Goal: Information Seeking & Learning: Learn about a topic

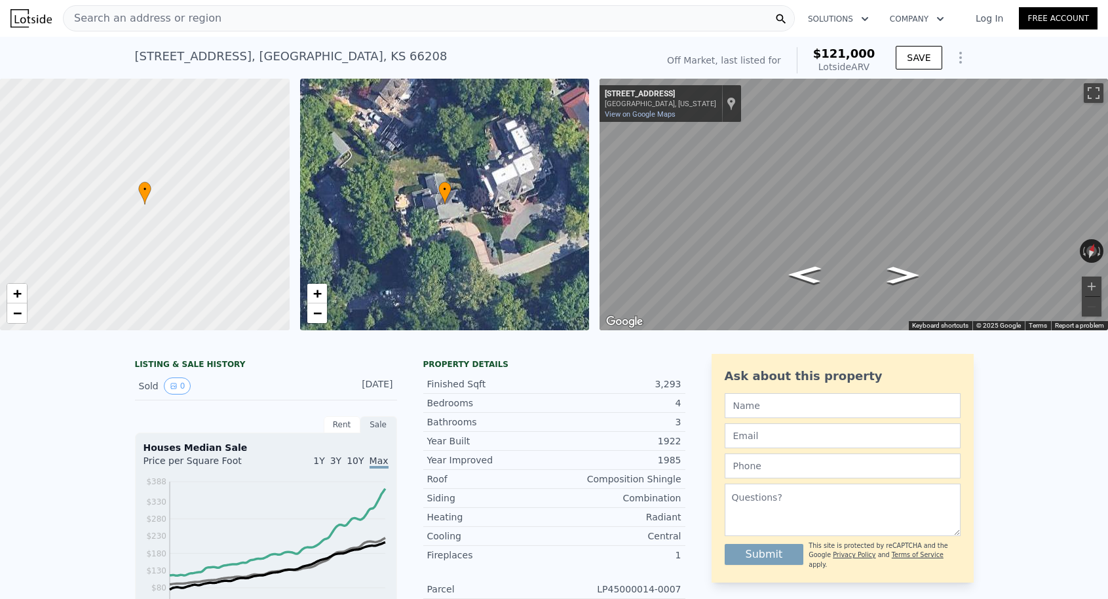
click at [438, 9] on div "Search an address or region" at bounding box center [429, 18] width 732 height 26
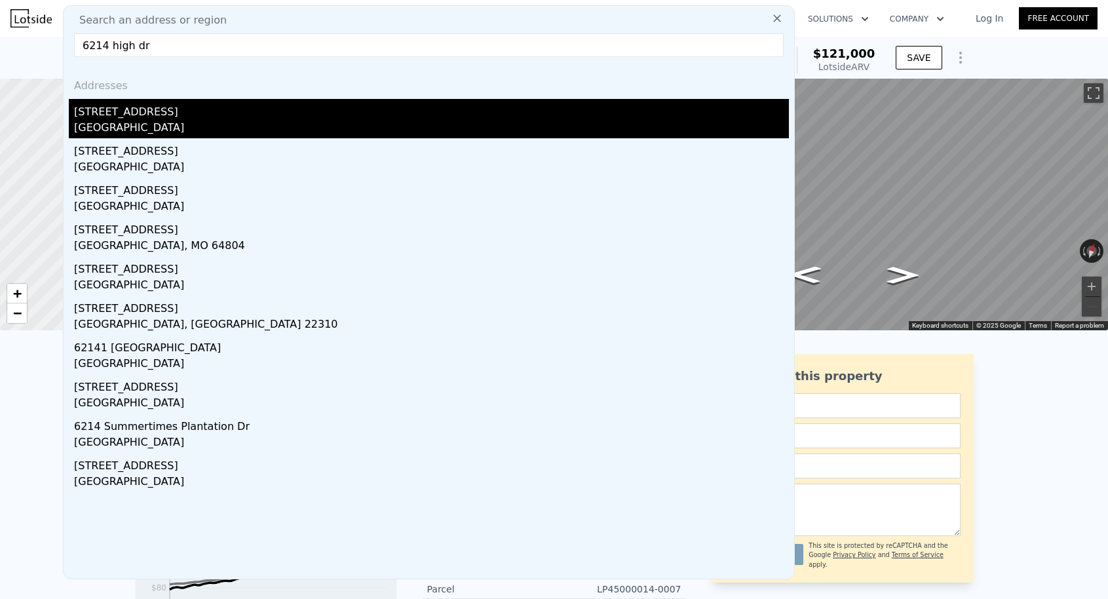
type input "6214 high dr"
click at [225, 119] on div "[STREET_ADDRESS]" at bounding box center [431, 109] width 715 height 21
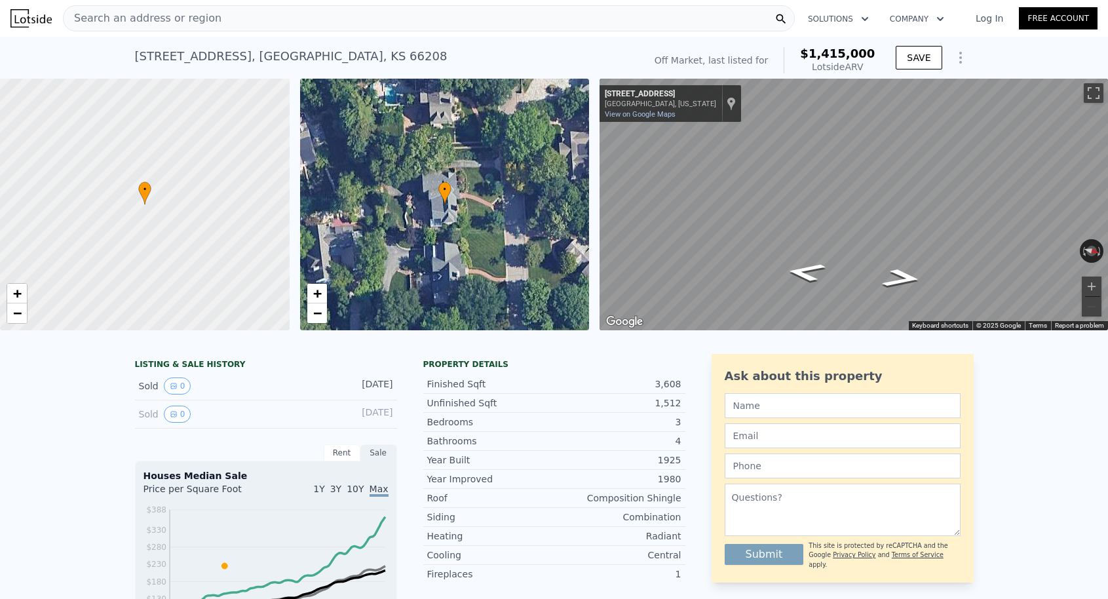
click at [270, 26] on div "Search an address or region" at bounding box center [429, 18] width 732 height 26
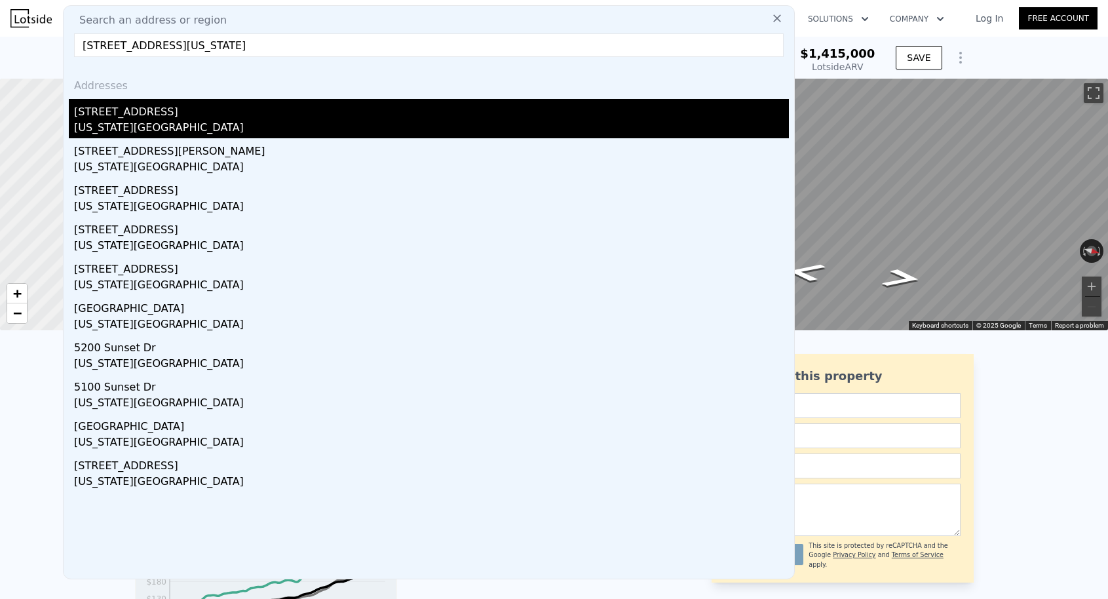
type input "[STREET_ADDRESS][US_STATE]"
click at [161, 109] on div "[STREET_ADDRESS]" at bounding box center [431, 109] width 715 height 21
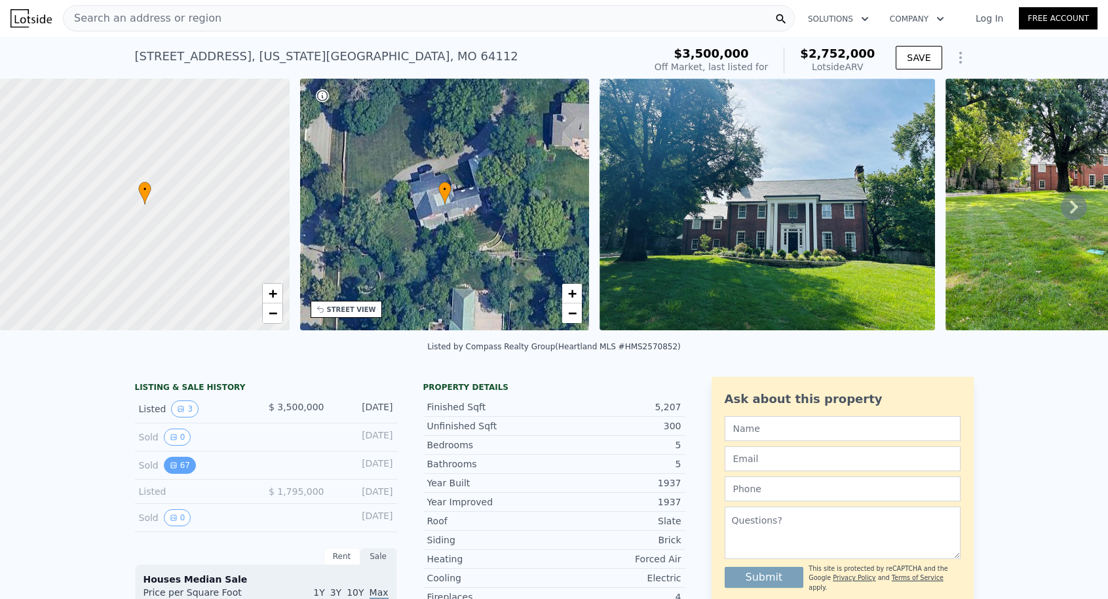
click at [178, 467] on button "67" at bounding box center [180, 465] width 32 height 17
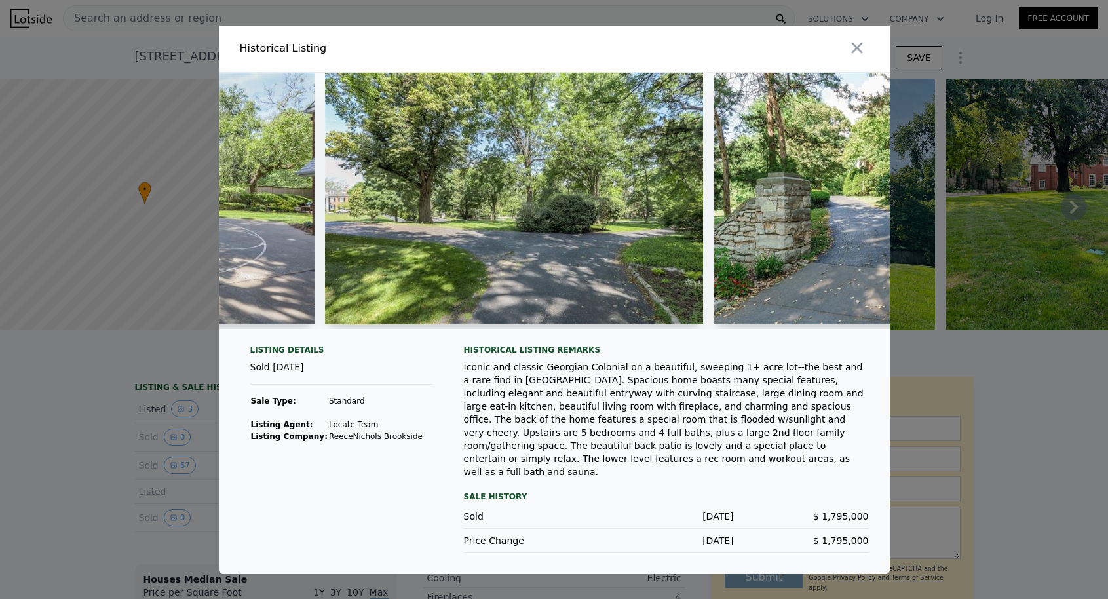
scroll to position [0, 21598]
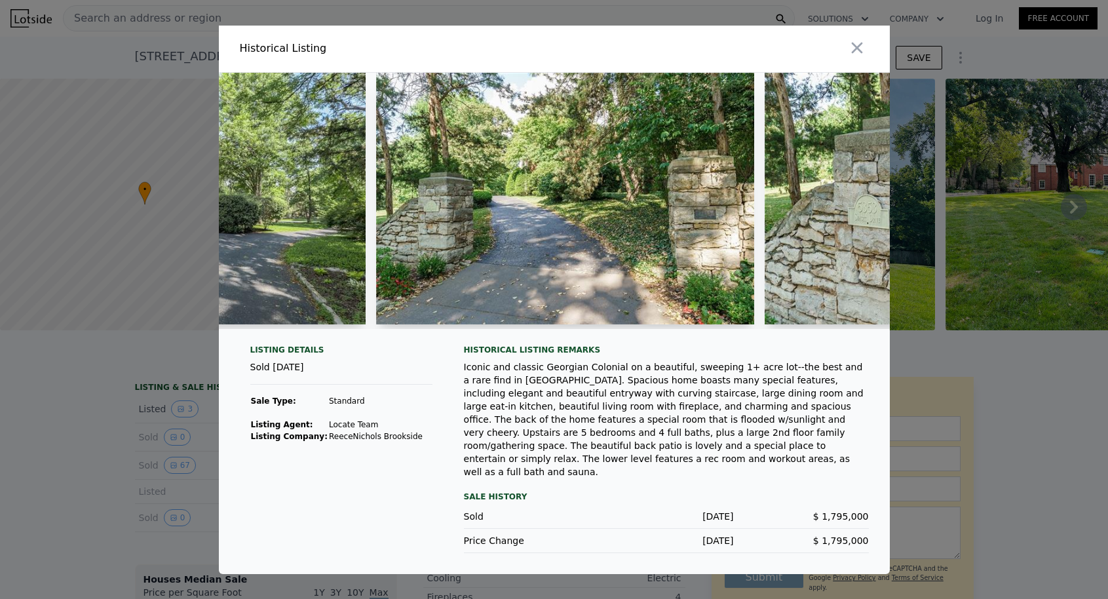
click at [993, 447] on div at bounding box center [554, 299] width 1108 height 599
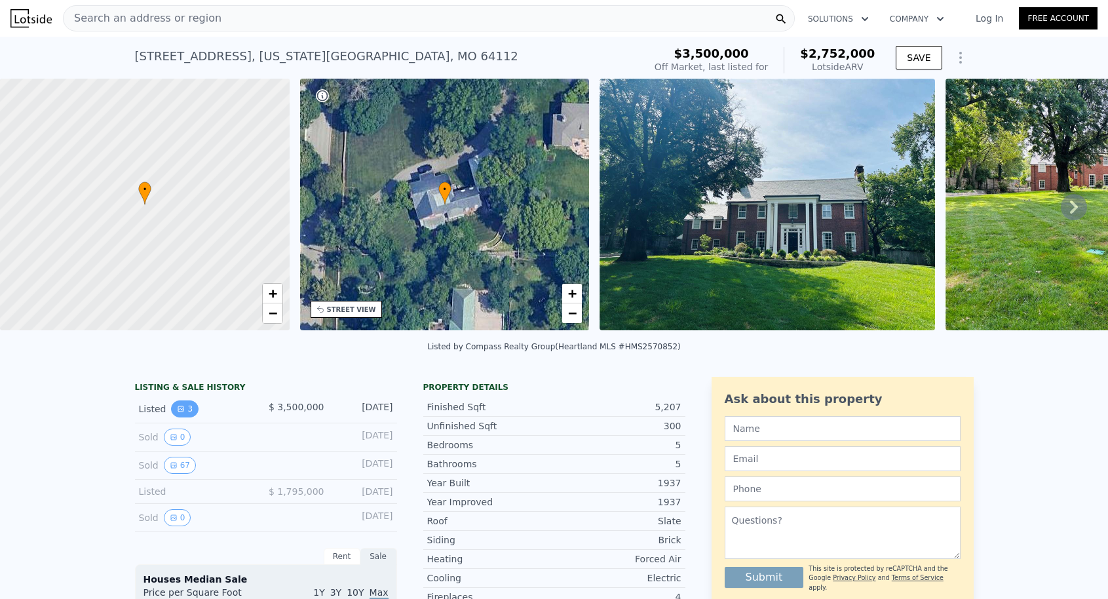
click at [184, 408] on button "3" at bounding box center [185, 408] width 28 height 17
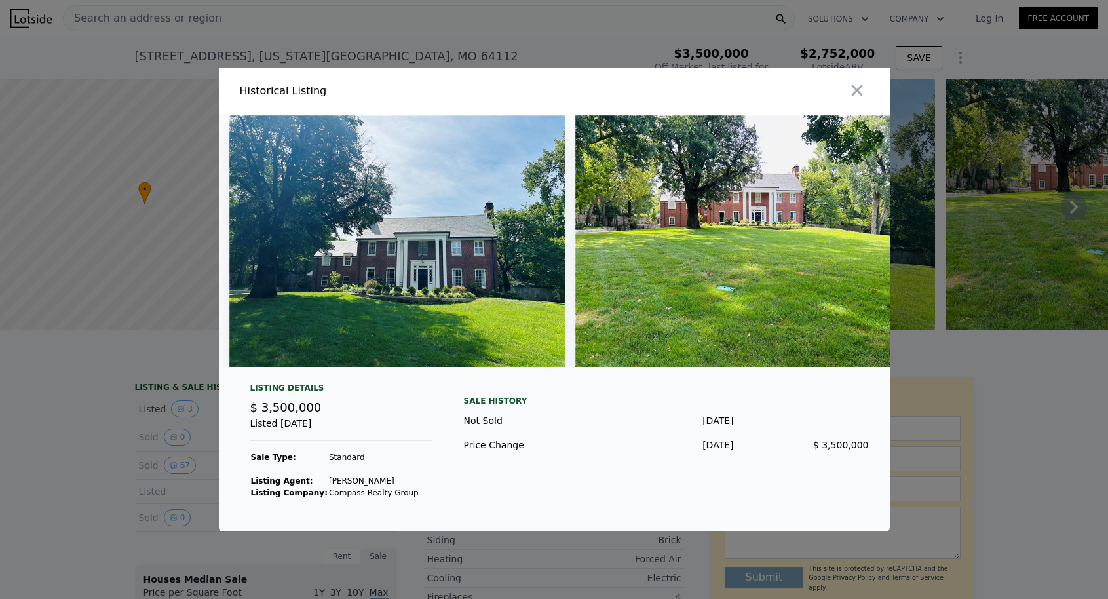
scroll to position [0, 0]
click at [75, 493] on div at bounding box center [554, 299] width 1108 height 599
